Goal: Task Accomplishment & Management: Use online tool/utility

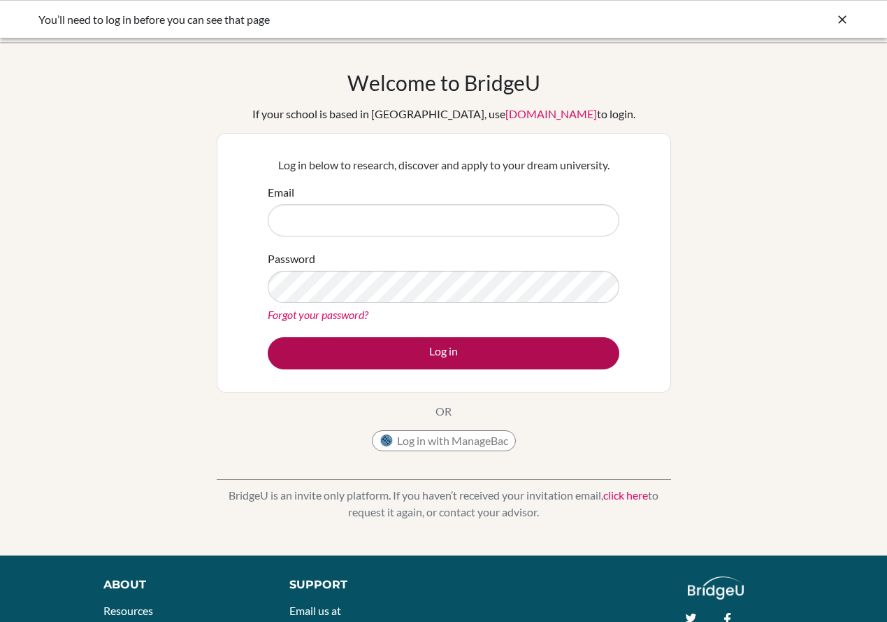
type input "[EMAIL_ADDRESS][DOMAIN_NAME]"
click at [436, 348] on button "Log in" at bounding box center [444, 353] width 352 height 32
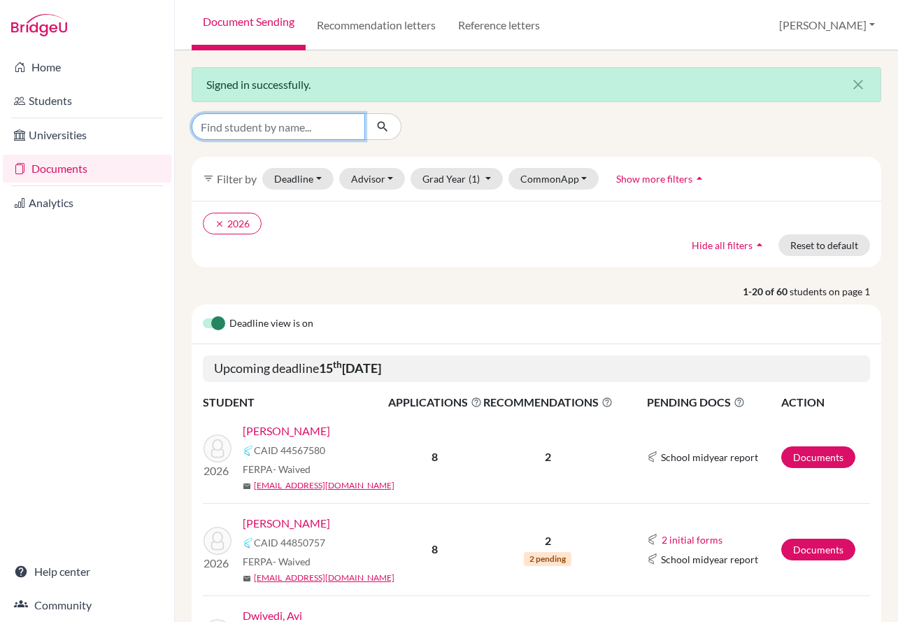
click at [318, 120] on input "Find student by name..." at bounding box center [278, 126] width 173 height 27
type input "ezra"
click button "submit" at bounding box center [382, 126] width 37 height 27
